Goal: Register for event/course

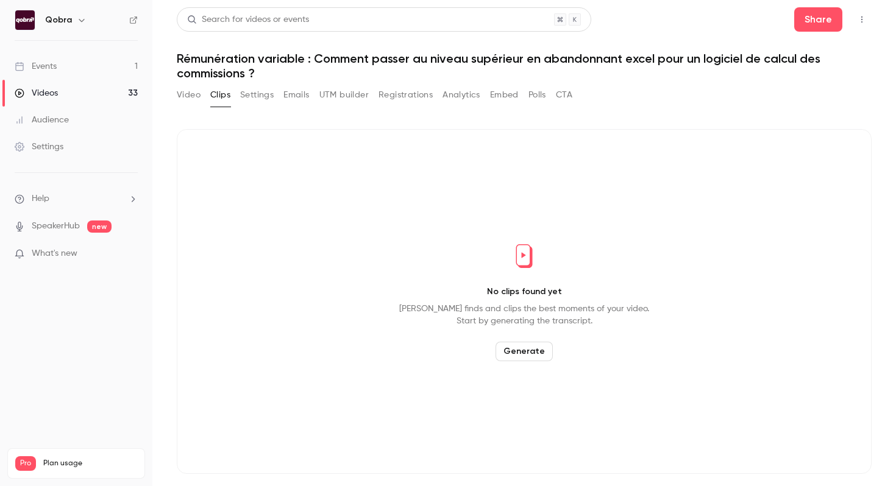
click at [110, 67] on link "Events 1" at bounding box center [76, 66] width 152 height 27
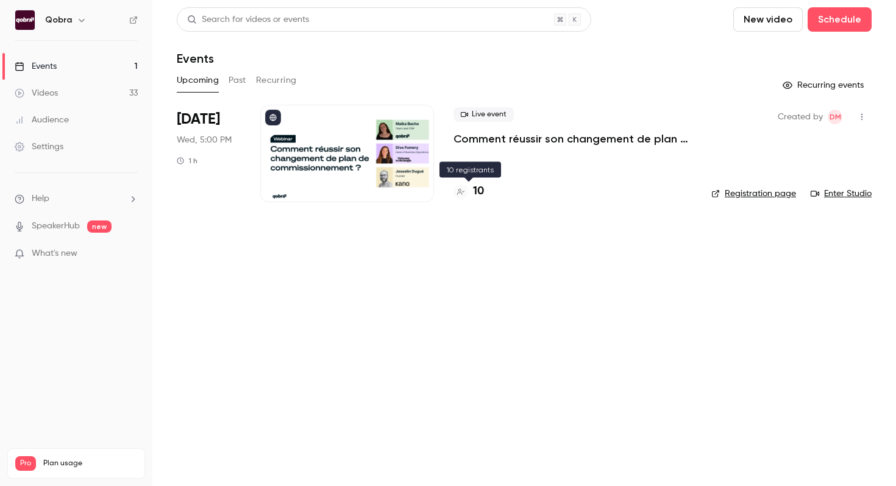
click at [472, 188] on div "10" at bounding box center [469, 191] width 30 height 16
